Goal: Task Accomplishment & Management: Complete application form

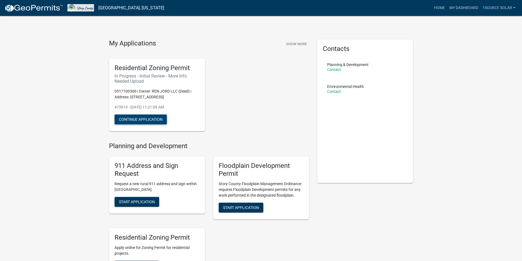
click at [137, 121] on button "Continue Application" at bounding box center [141, 120] width 52 height 10
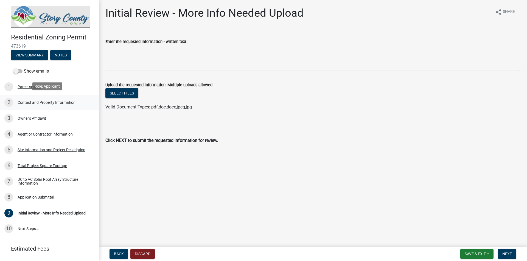
click at [27, 103] on div "Contact and Property Information" at bounding box center [47, 103] width 58 height 4
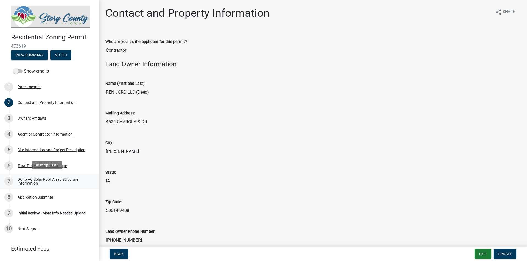
click at [28, 178] on div "DC to AC Solar Roof Array Structure Information" at bounding box center [54, 182] width 72 height 8
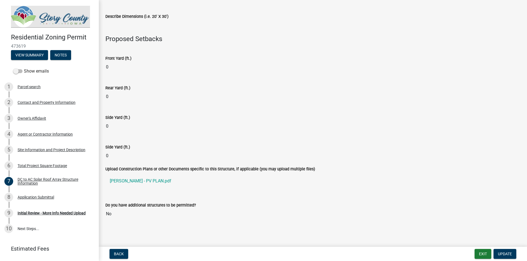
scroll to position [252, 0]
click at [32, 211] on div "Initial Review - More Info Needed Upload" at bounding box center [52, 213] width 68 height 4
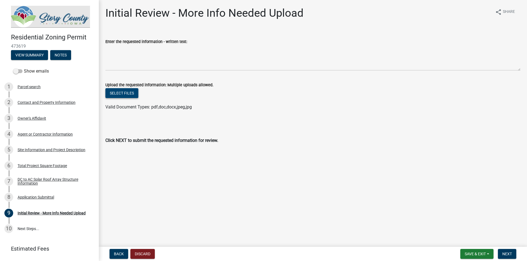
click at [126, 96] on button "Select files" at bounding box center [121, 93] width 33 height 10
click at [131, 93] on button "Select files" at bounding box center [121, 93] width 33 height 10
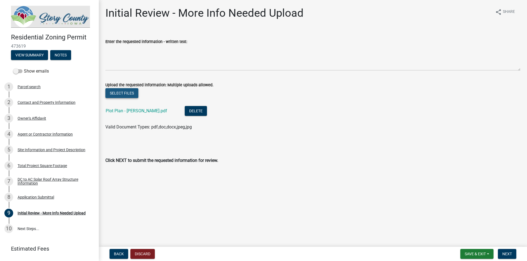
click at [125, 93] on button "Select files" at bounding box center [121, 93] width 33 height 10
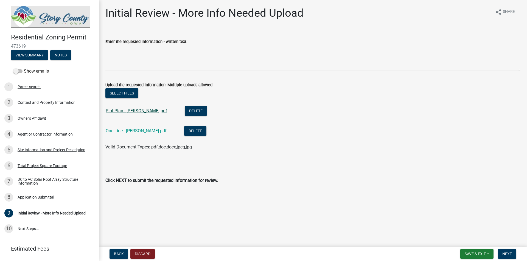
click at [124, 110] on link "Plot Plan - [PERSON_NAME].pdf" at bounding box center [136, 110] width 61 height 5
click at [131, 132] on link "One Line - [PERSON_NAME].pdf" at bounding box center [136, 130] width 61 height 5
click at [506, 254] on span "Next" at bounding box center [507, 254] width 10 height 4
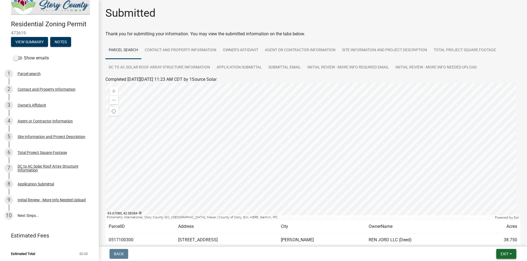
click at [502, 253] on span "Exit" at bounding box center [504, 254] width 8 height 4
